Goal: Task Accomplishment & Management: Manage account settings

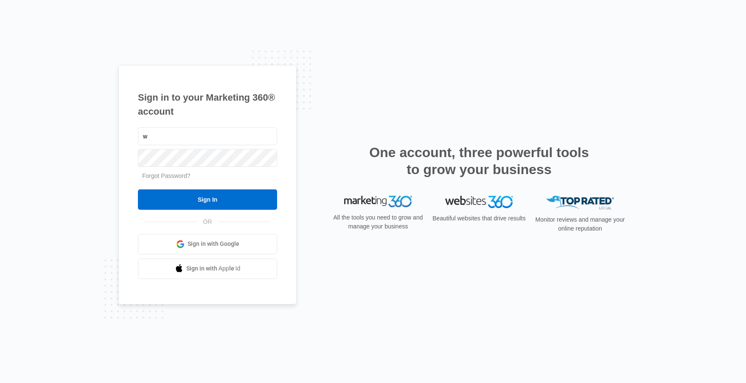
type input "whtexas@gmail.com"
click at [157, 174] on link "Forgot Password?" at bounding box center [166, 175] width 48 height 7
type input "[EMAIL_ADDRESS][DOMAIN_NAME]"
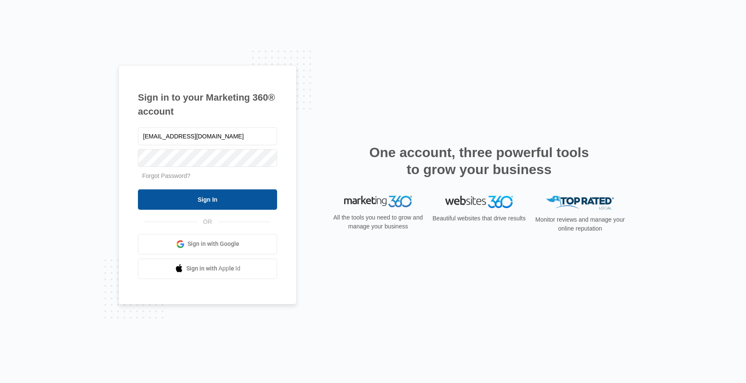
click at [208, 197] on input "Sign In" at bounding box center [207, 199] width 139 height 20
type input "[EMAIL_ADDRESS][DOMAIN_NAME]"
click at [204, 196] on input "Sign In" at bounding box center [207, 199] width 139 height 20
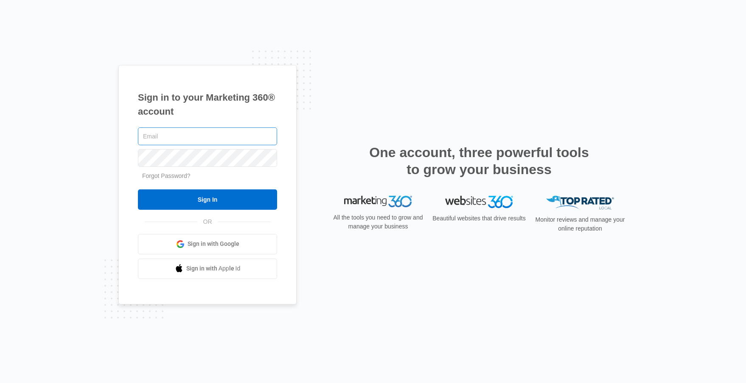
click at [166, 138] on input "text" at bounding box center [207, 136] width 139 height 18
type input "[EMAIL_ADDRESS][DOMAIN_NAME]"
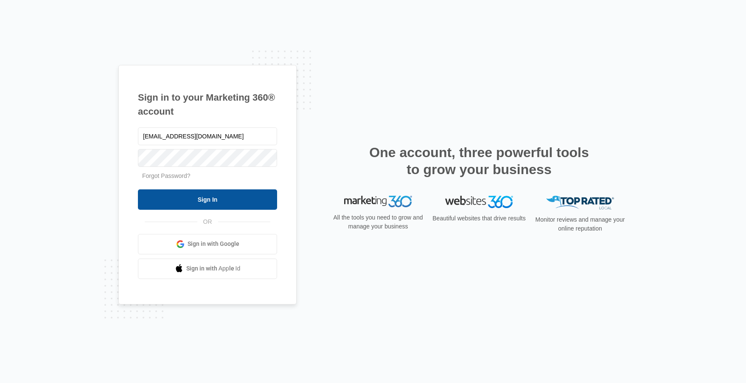
click at [207, 199] on input "Sign In" at bounding box center [207, 199] width 139 height 20
